Goal: Task Accomplishment & Management: Complete application form

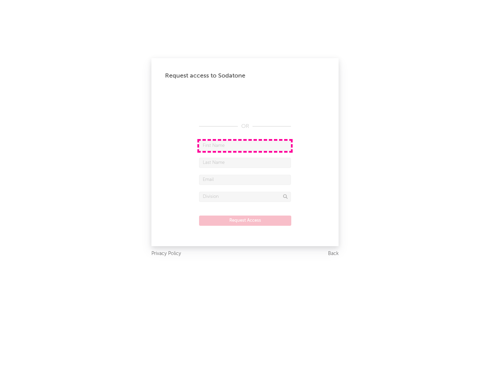
click at [245, 146] on input "text" at bounding box center [245, 146] width 92 height 10
type input "[PERSON_NAME]"
click at [245, 163] on input "text" at bounding box center [245, 163] width 92 height 10
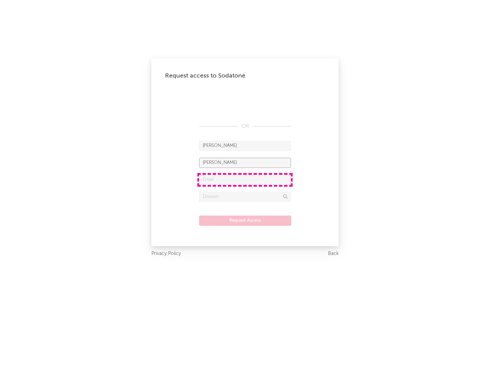
type input "[PERSON_NAME]"
click at [245, 180] on input "text" at bounding box center [245, 180] width 92 height 10
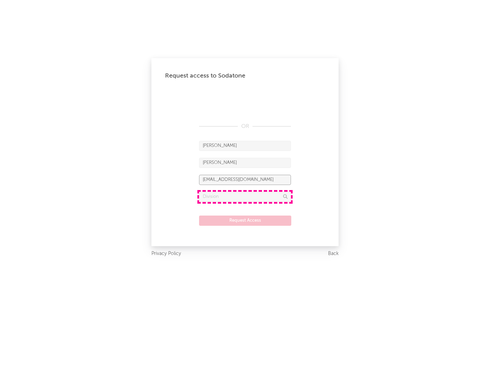
type input "[EMAIL_ADDRESS][DOMAIN_NAME]"
click at [245, 197] on input "text" at bounding box center [245, 197] width 92 height 10
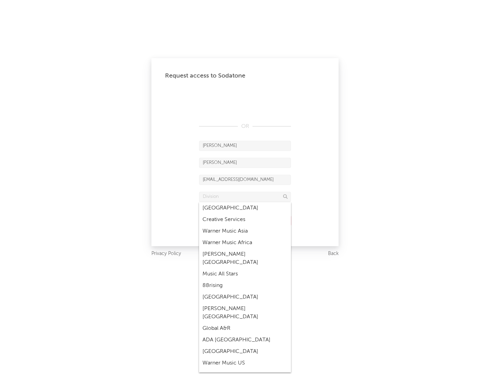
click at [245, 268] on div "Music All Stars" at bounding box center [245, 274] width 92 height 12
type input "Music All Stars"
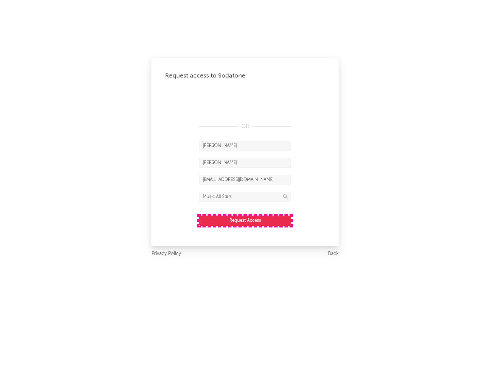
click at [245, 220] on button "Request Access" at bounding box center [245, 221] width 92 height 10
